Goal: Task Accomplishment & Management: Manage account settings

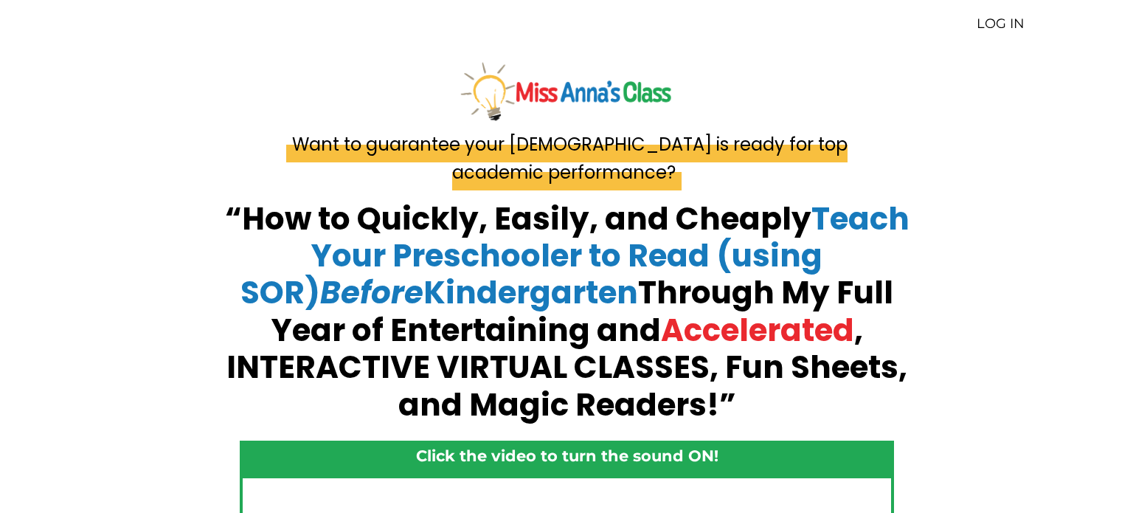
scroll to position [3754, 0]
